Goal: Navigation & Orientation: Find specific page/section

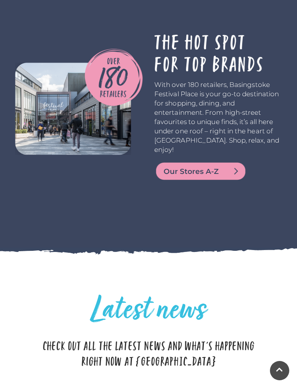
scroll to position [1649, 0]
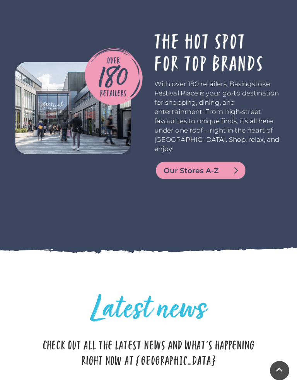
click at [206, 180] on img at bounding box center [200, 170] width 93 height 19
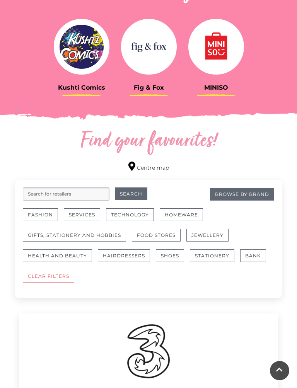
scroll to position [317, 0]
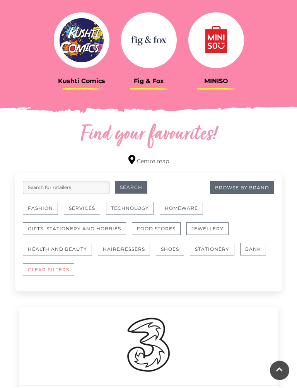
click at [209, 225] on button "Jewellery" at bounding box center [207, 229] width 42 height 13
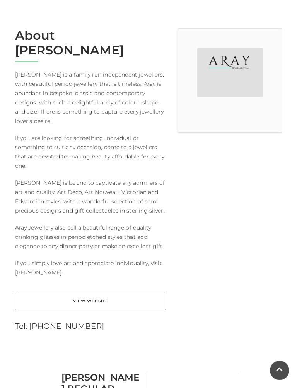
scroll to position [196, 0]
click at [144, 293] on link "View Website" at bounding box center [90, 301] width 151 height 17
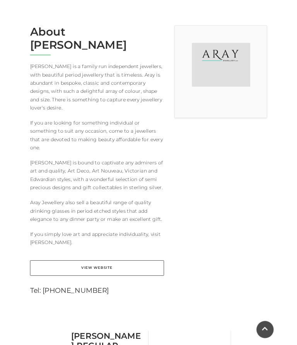
scroll to position [218, 0]
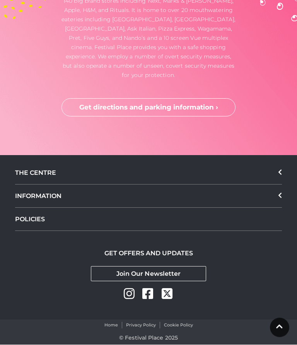
scroll to position [2331, 0]
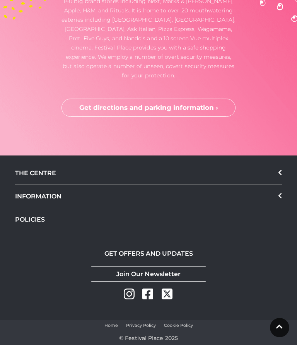
click at [256, 169] on div "THE CENTRE" at bounding box center [148, 173] width 267 height 23
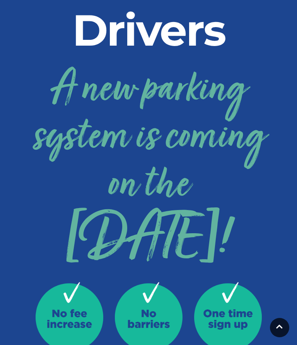
scroll to position [0, 0]
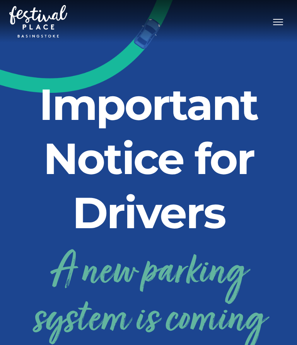
click at [275, 17] on button "Toggle navigation" at bounding box center [277, 20] width 19 height 11
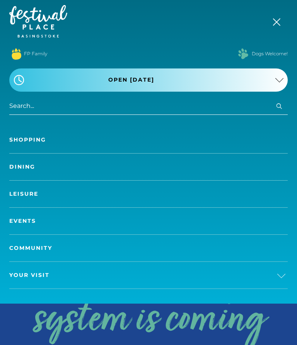
click at [223, 132] on link "Shopping" at bounding box center [148, 139] width 278 height 27
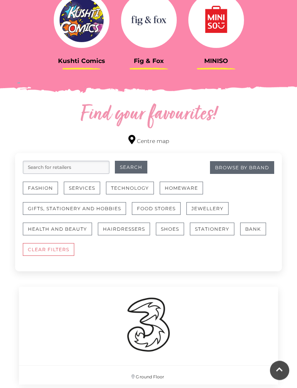
scroll to position [337, 0]
click at [134, 186] on button "Technology" at bounding box center [130, 188] width 48 height 13
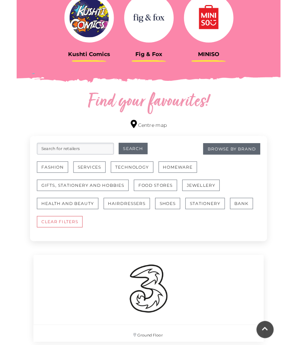
scroll to position [359, 0]
